Goal: Find specific page/section: Find specific page/section

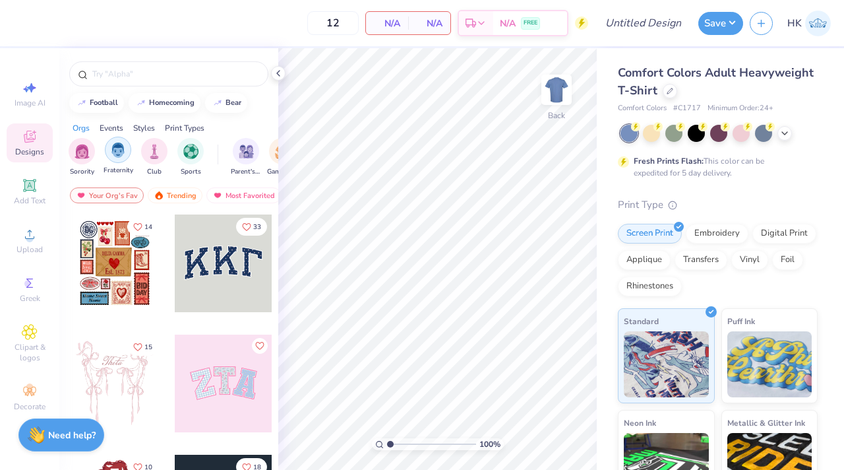
click at [122, 146] on img "filter for Fraternity" at bounding box center [118, 149] width 15 height 15
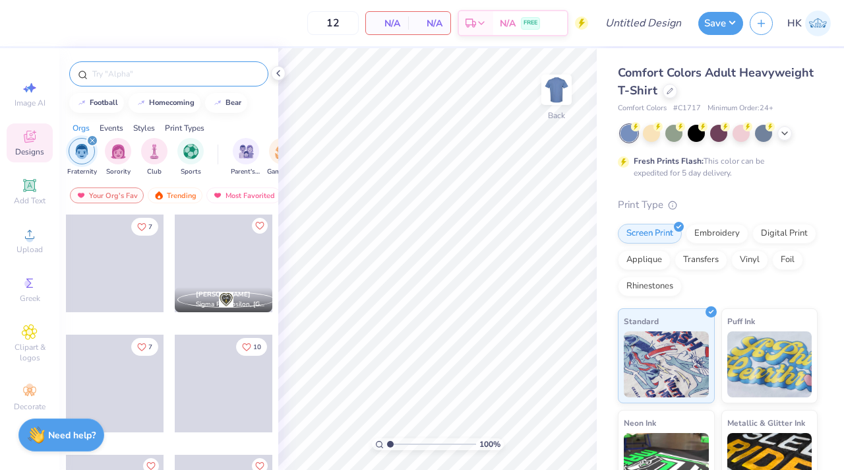
click at [156, 80] on div at bounding box center [168, 73] width 199 height 25
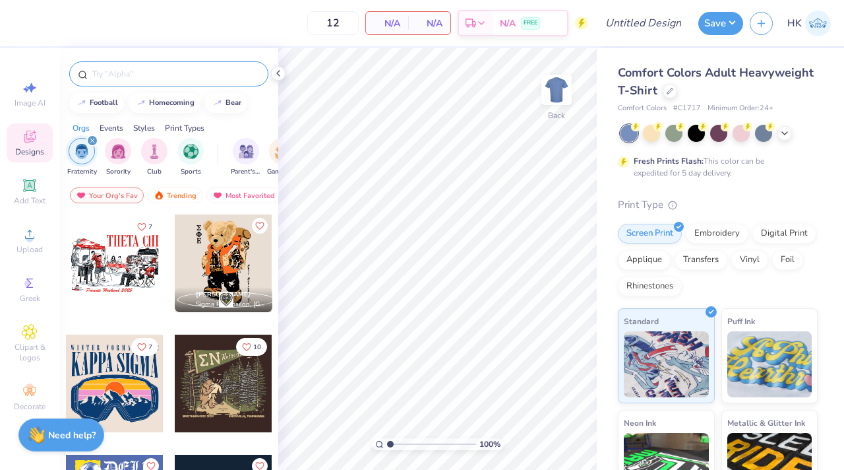
click at [125, 71] on input "text" at bounding box center [175, 73] width 169 height 13
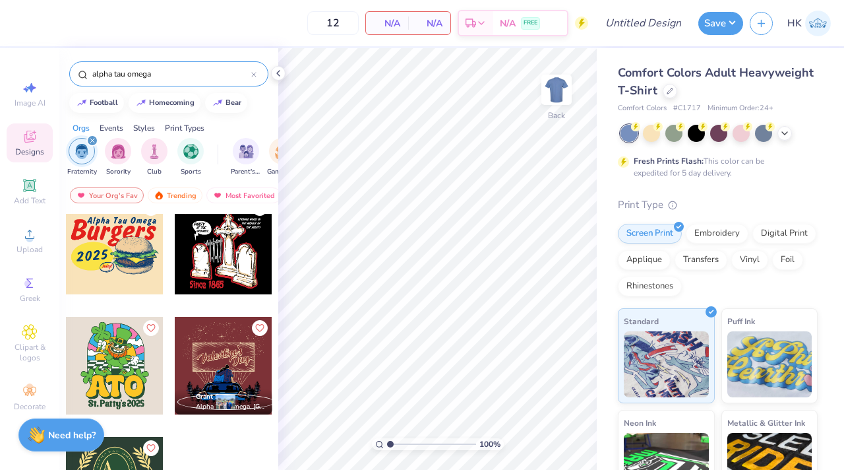
scroll to position [1975, 0]
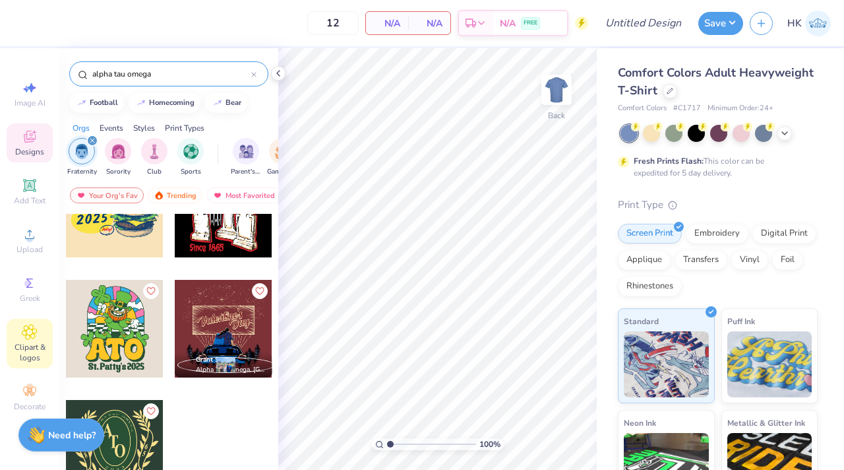
type input "alpha tau omega"
click at [27, 330] on icon at bounding box center [29, 331] width 7 height 7
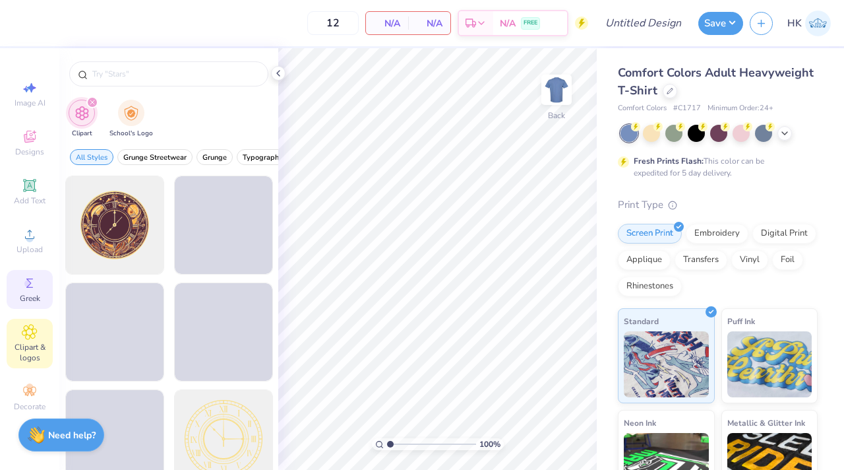
click at [30, 290] on icon at bounding box center [30, 283] width 16 height 16
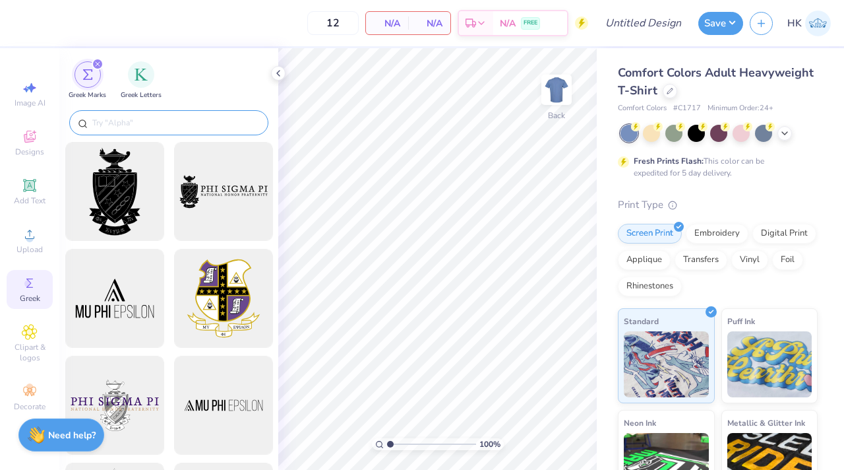
click at [142, 117] on input "text" at bounding box center [175, 122] width 169 height 13
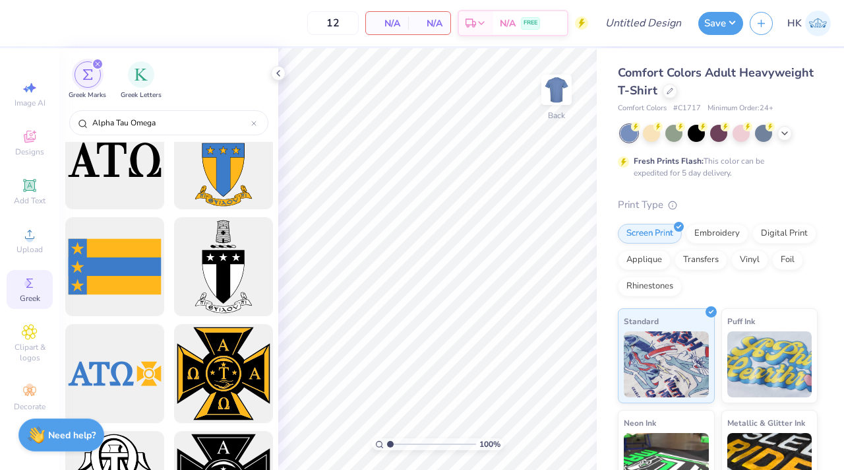
scroll to position [31, 0]
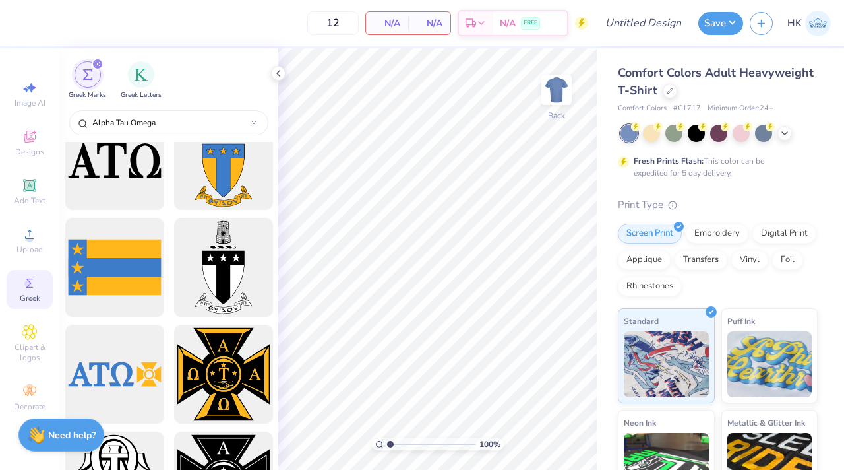
type input "Alpha Tau Omega"
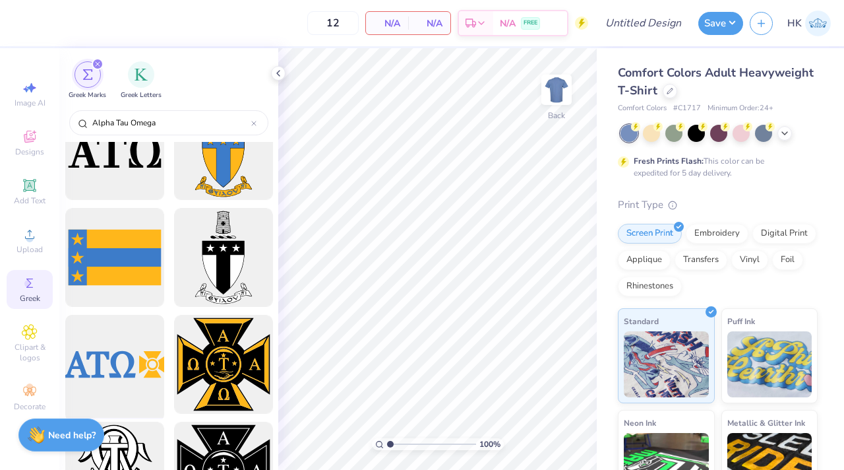
scroll to position [40, 0]
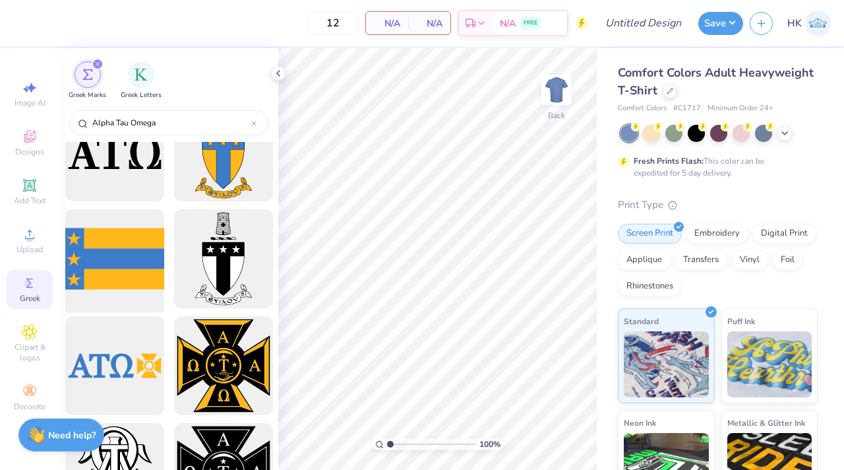
click at [140, 268] on div at bounding box center [114, 258] width 109 height 109
